Goal: Transaction & Acquisition: Purchase product/service

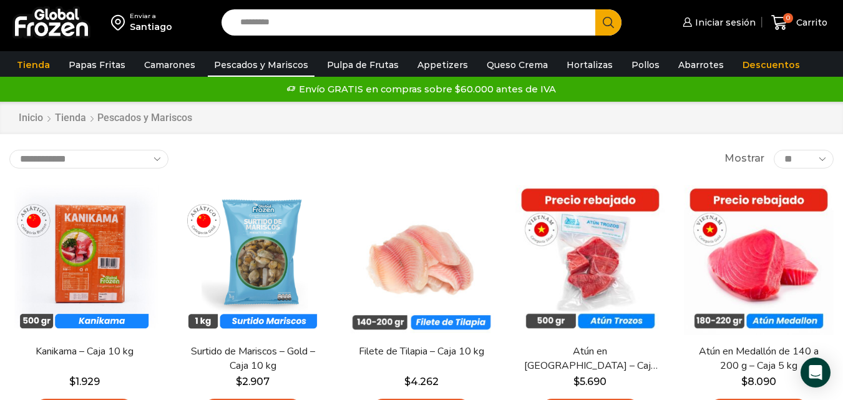
click at [348, 17] on input "Search input" at bounding box center [411, 22] width 355 height 26
type input "********"
click at [595, 9] on button "Search" at bounding box center [608, 22] width 26 height 26
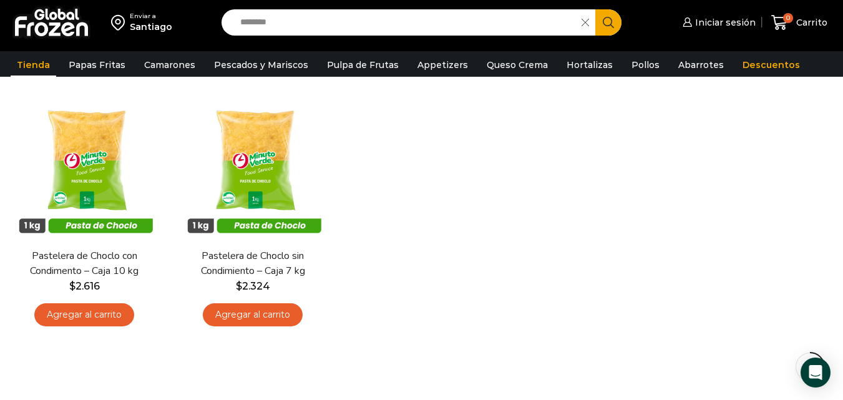
scroll to position [133, 0]
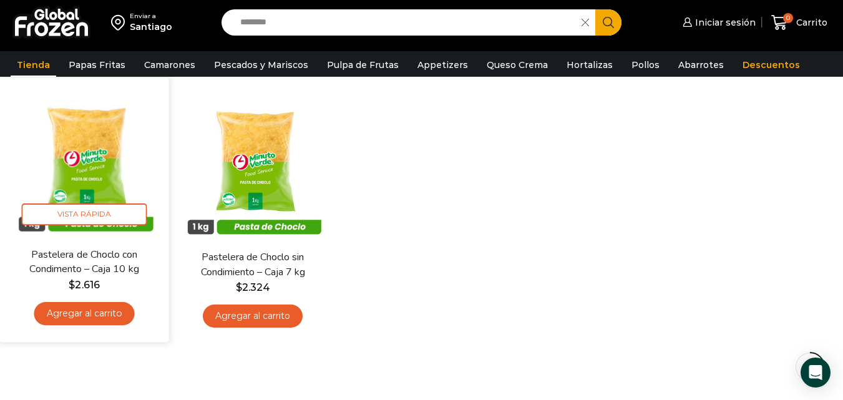
click at [105, 262] on link "Pastelera de Choclo con Condimento – Caja 10 kg" at bounding box center [84, 262] width 136 height 29
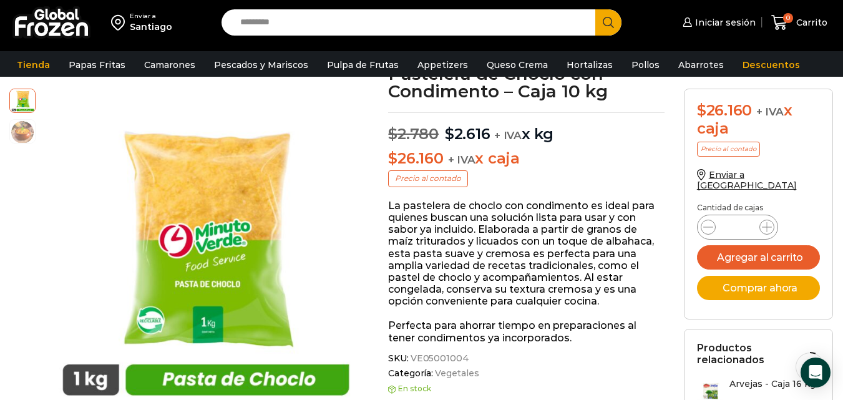
scroll to position [96, 0]
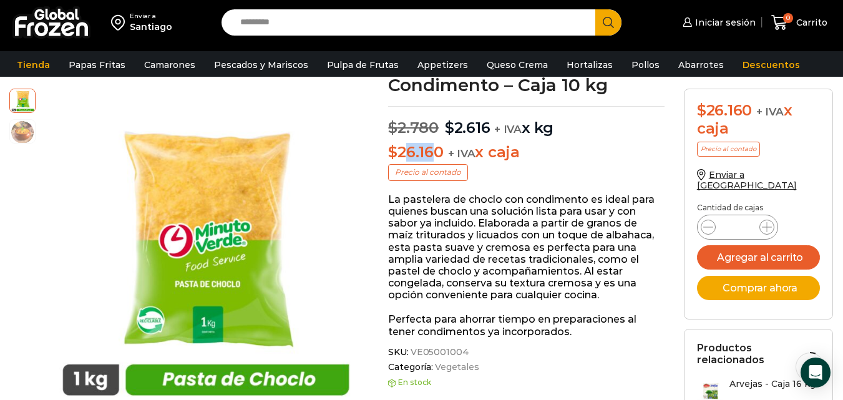
drag, startPoint x: 407, startPoint y: 152, endPoint x: 442, endPoint y: 154, distance: 35.0
click at [442, 154] on bdi "$ 26.160" at bounding box center [415, 152] width 55 height 18
click at [446, 154] on p "$ 26.160 + IVA x caja" at bounding box center [526, 152] width 276 height 18
